Goal: Information Seeking & Learning: Check status

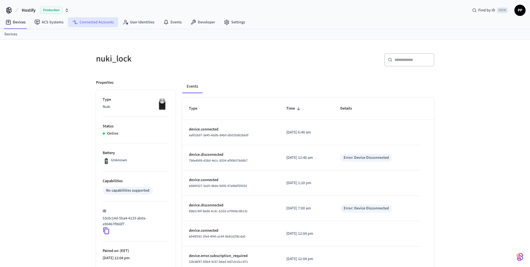
click at [95, 22] on link "Connected Accounts" at bounding box center [93, 22] width 50 height 10
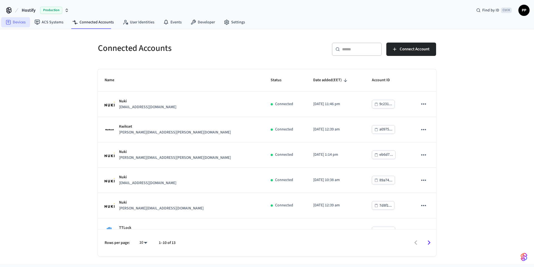
click at [18, 25] on link "Devices" at bounding box center [15, 22] width 29 height 10
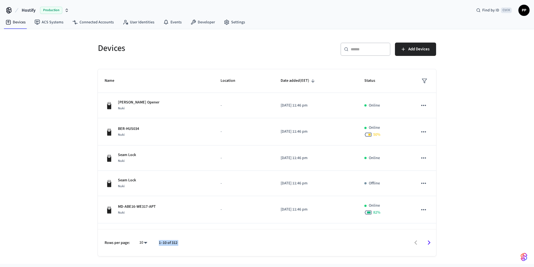
drag, startPoint x: 184, startPoint y: 244, endPoint x: 159, endPoint y: 242, distance: 24.3
click at [159, 242] on div "Rows per page: 10 ** 1–10 of 312" at bounding box center [267, 242] width 338 height 27
click at [56, 163] on div "Devices ​ ​ Add Devices Name Location Date added (EET) Status [PERSON_NAME] Ope…" at bounding box center [267, 146] width 534 height 235
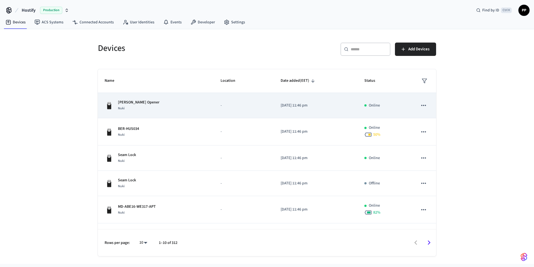
click at [151, 108] on div "[PERSON_NAME] Opener Nuki" at bounding box center [156, 106] width 103 height 12
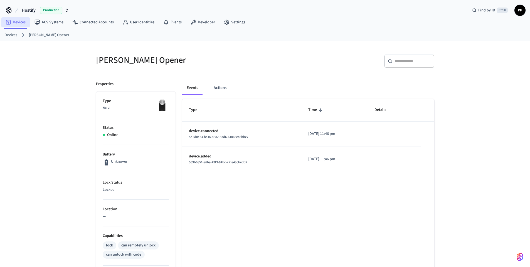
click at [19, 24] on link "Devices" at bounding box center [15, 22] width 29 height 10
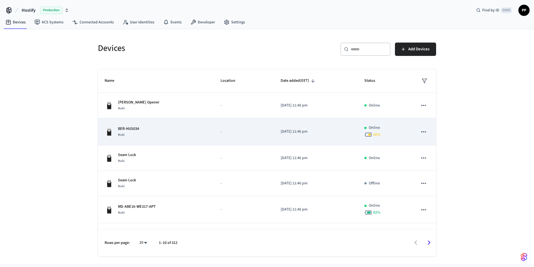
click at [161, 129] on div "BER-HUS034 Nuki" at bounding box center [156, 132] width 103 height 12
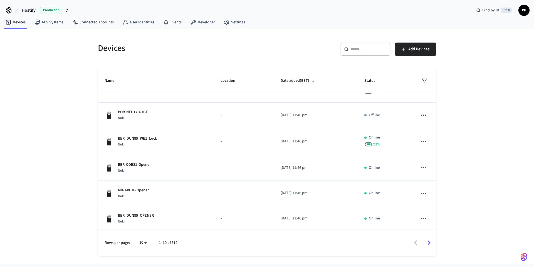
scroll to position [123, 0]
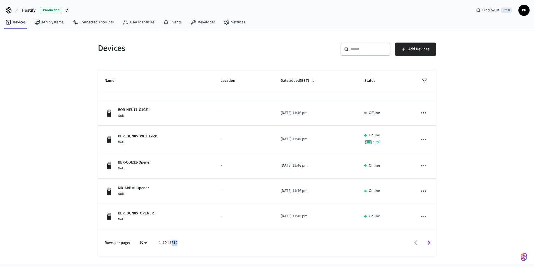
drag, startPoint x: 178, startPoint y: 244, endPoint x: 172, endPoint y: 243, distance: 6.0
click at [172, 243] on div "Rows per page: 10 ** 1–10 of 312" at bounding box center [267, 242] width 338 height 27
click at [43, 145] on div "Devices ​ ​ Add Devices Name Location Date added (EET) Status [PERSON_NAME] Ope…" at bounding box center [267, 146] width 534 height 235
